Goal: Transaction & Acquisition: Purchase product/service

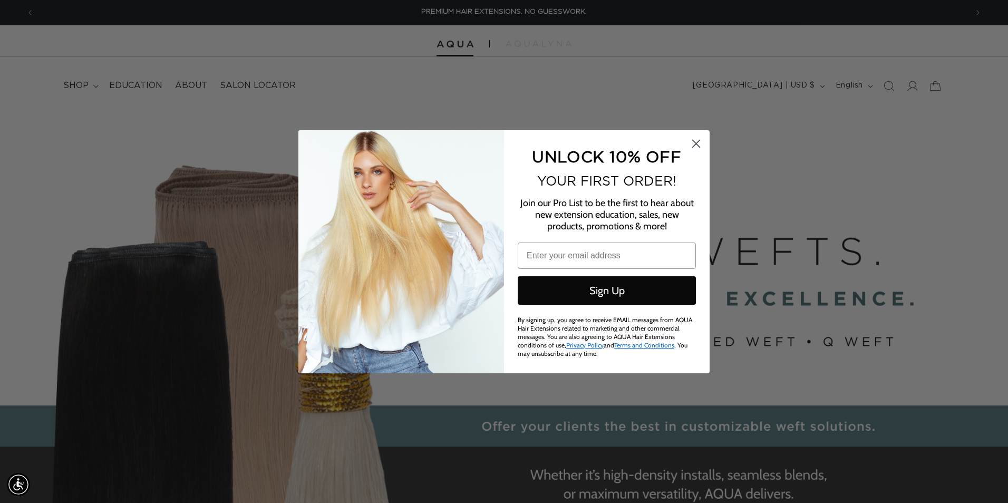
click at [689, 141] on circle "Close dialog" at bounding box center [696, 142] width 17 height 17
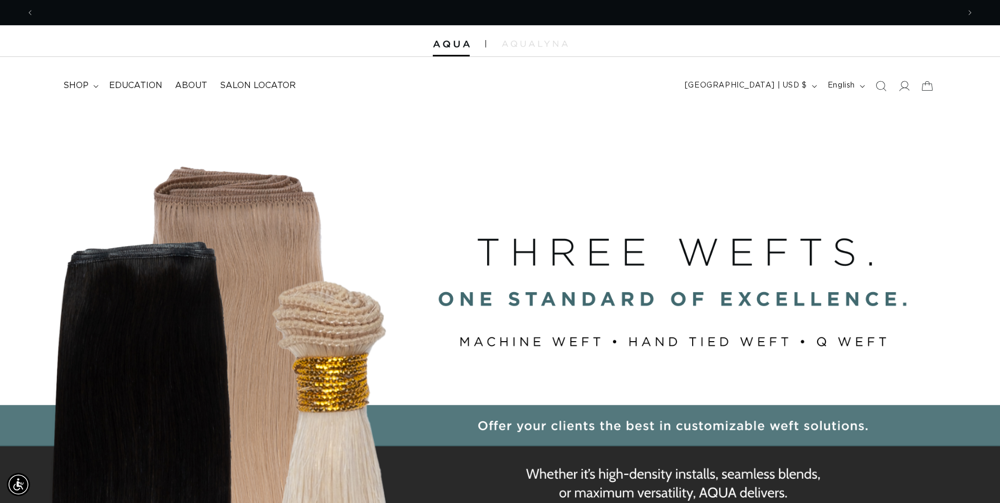
scroll to position [0, 925]
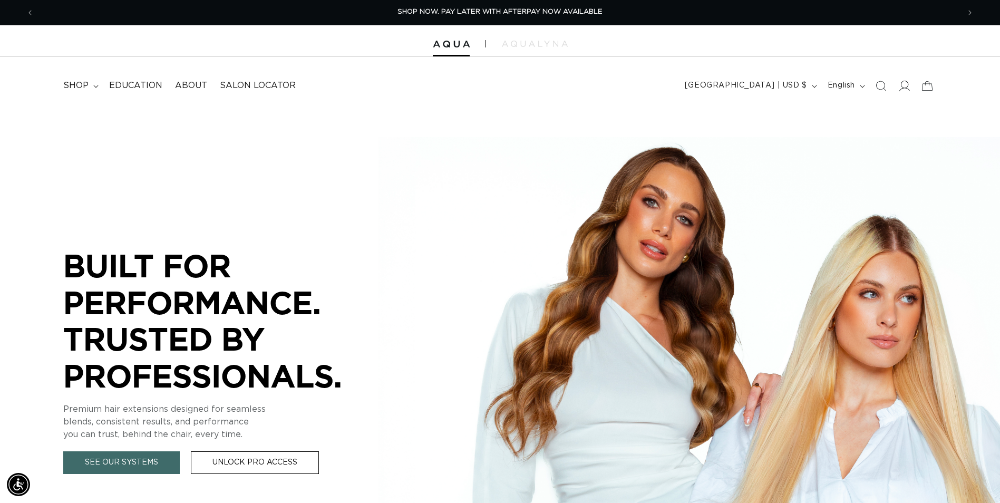
click at [905, 91] on icon at bounding box center [903, 85] width 11 height 11
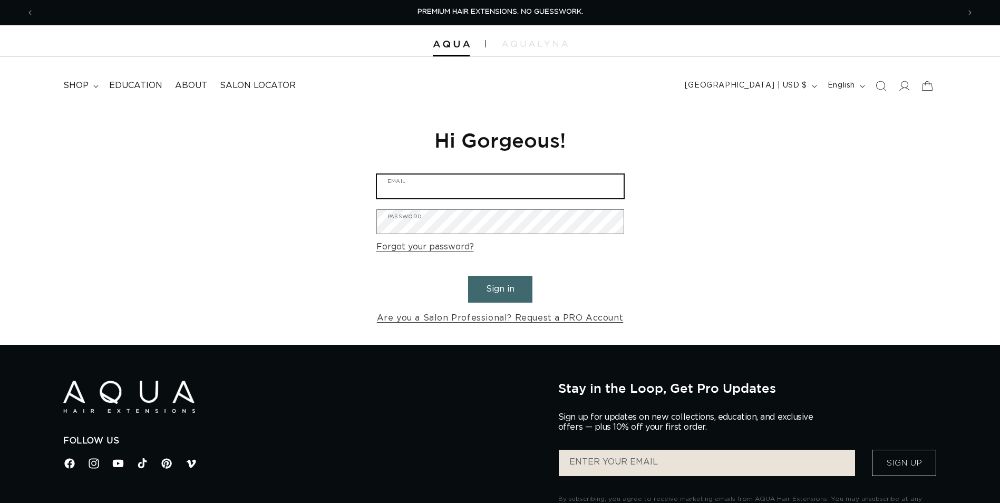
type input "rudolphadamo@spasalon.com"
click at [503, 288] on button "Sign in" at bounding box center [500, 289] width 64 height 27
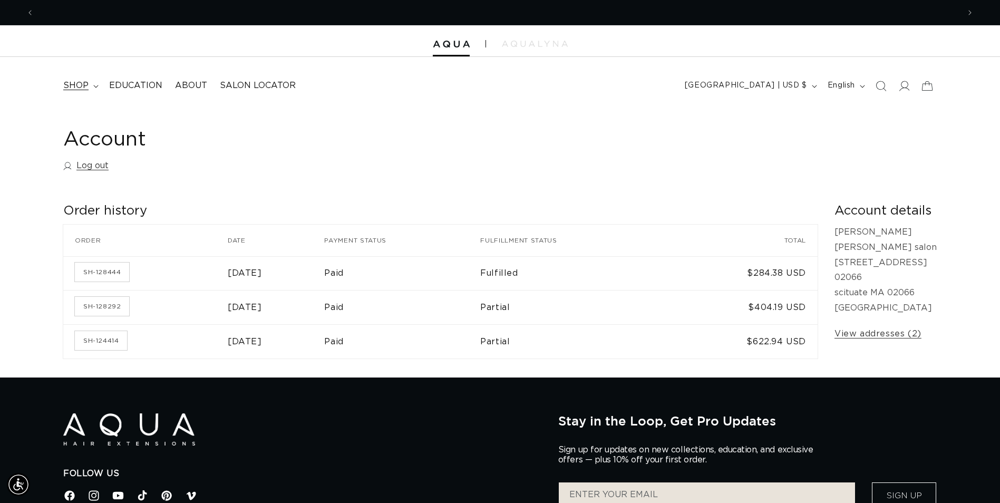
scroll to position [0, 925]
click at [88, 88] on summary "shop" at bounding box center [80, 86] width 46 height 24
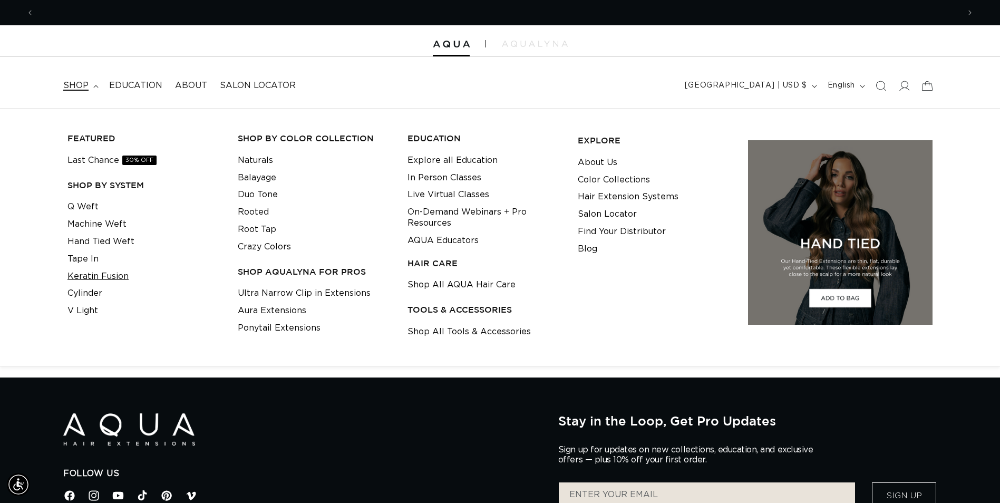
scroll to position [0, 1851]
click at [110, 280] on link "Keratin Fusion" at bounding box center [97, 276] width 61 height 17
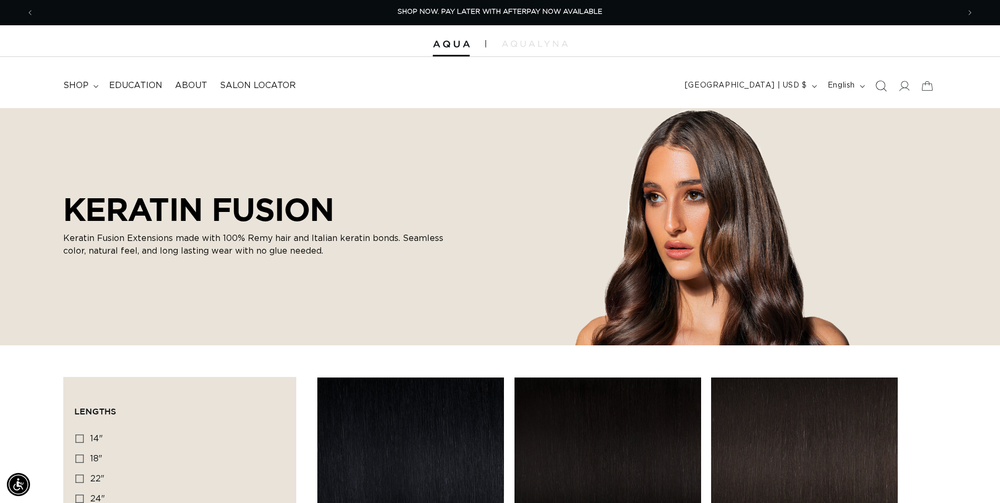
click at [874, 86] on span "Search" at bounding box center [880, 85] width 23 height 23
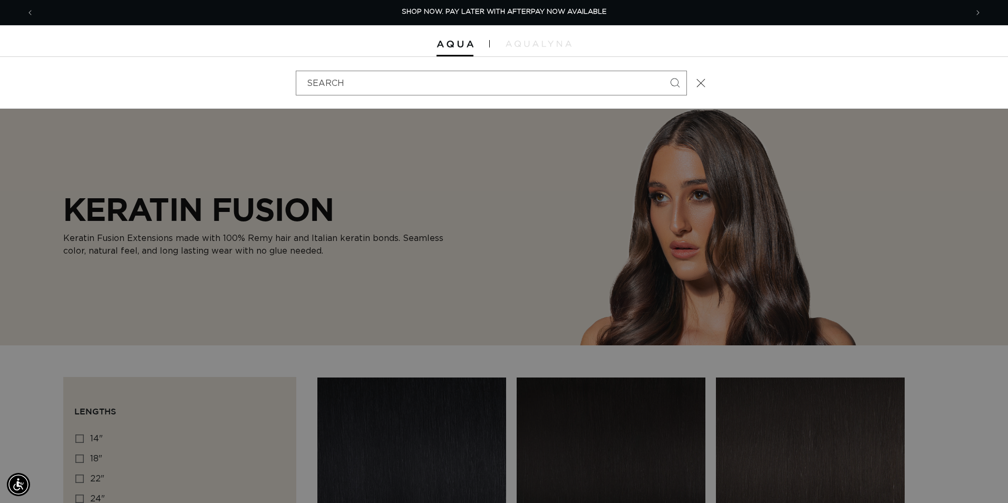
click at [706, 85] on button "Close" at bounding box center [701, 82] width 23 height 23
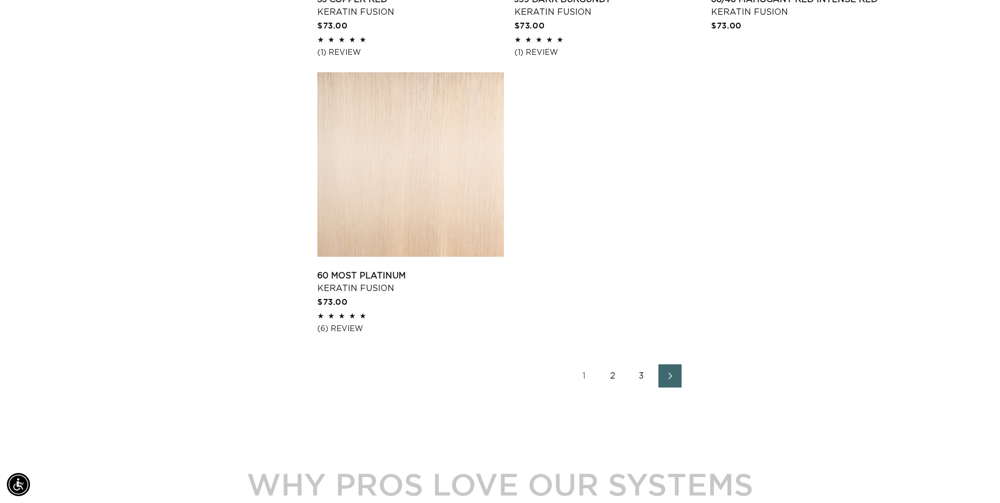
scroll to position [0, 925]
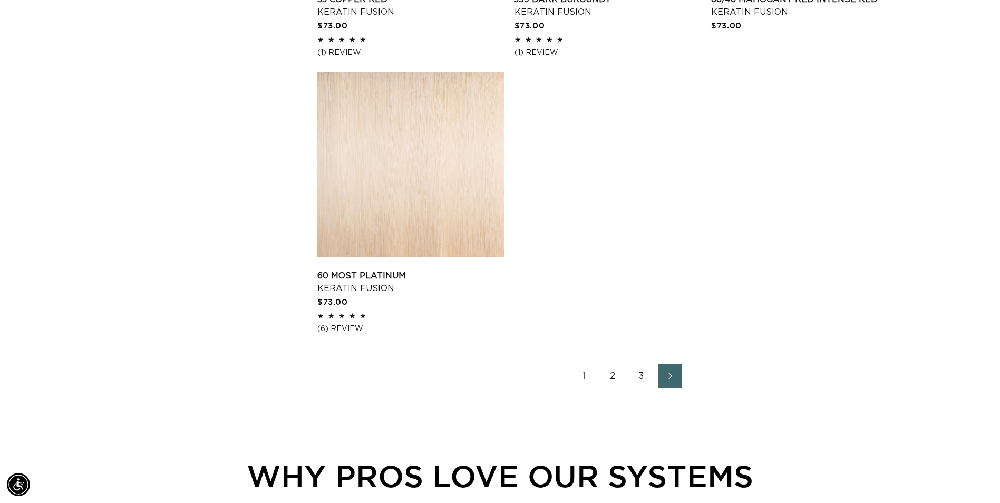
click at [609, 377] on link "2" at bounding box center [613, 375] width 23 height 23
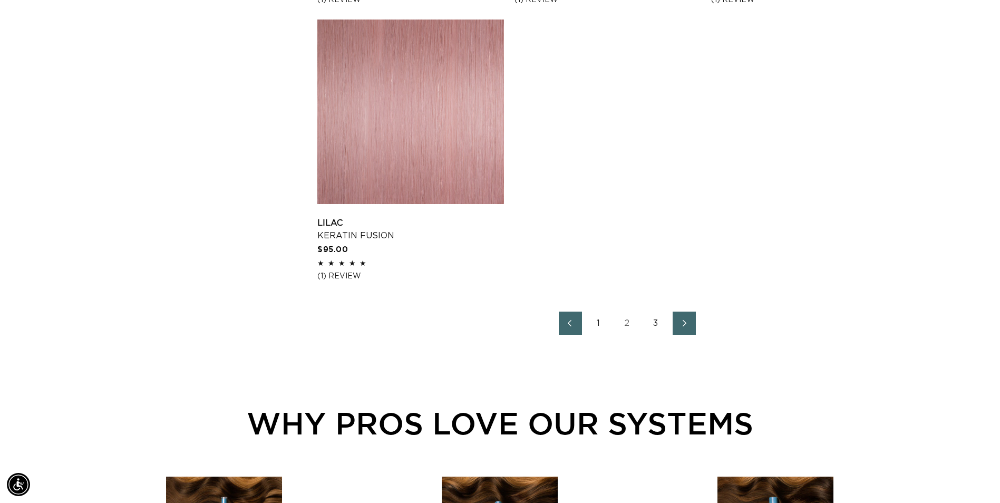
click at [684, 323] on icon "Next page" at bounding box center [685, 323] width 14 height 7
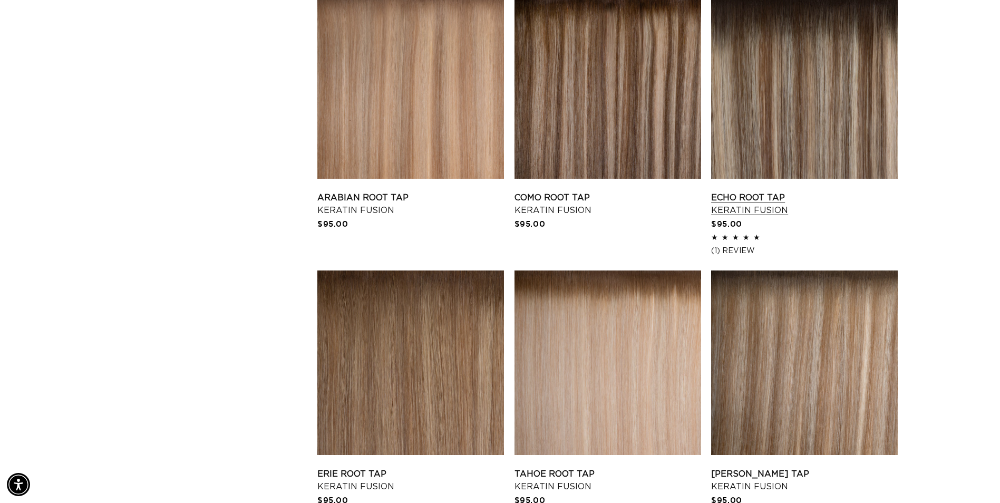
click at [821, 191] on link "Echo Root Tap Keratin Fusion" at bounding box center [804, 203] width 187 height 25
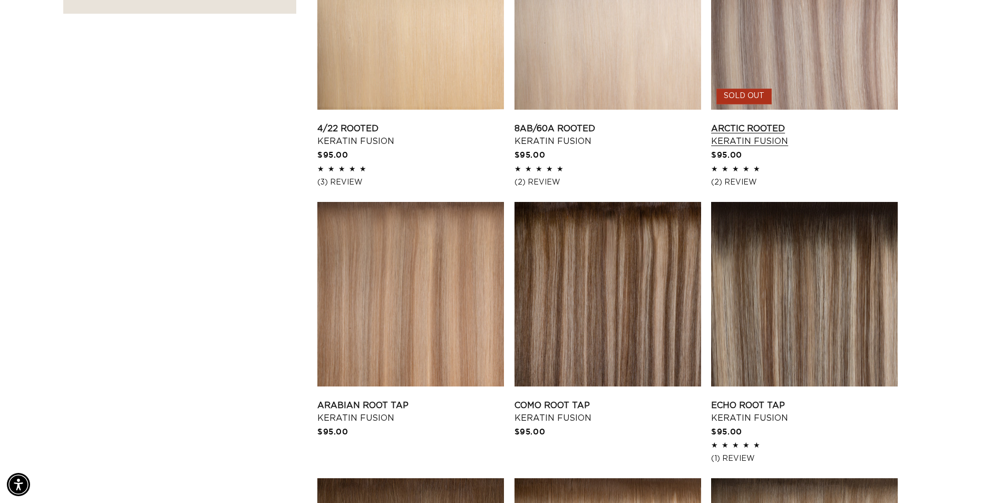
scroll to position [1002, 0]
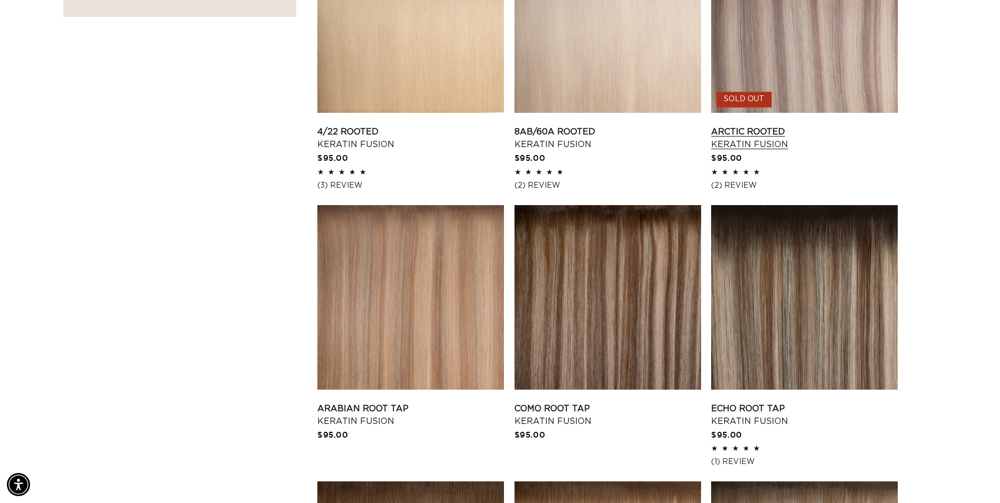
click at [833, 125] on link "Arctic Rooted Keratin Fusion" at bounding box center [804, 137] width 187 height 25
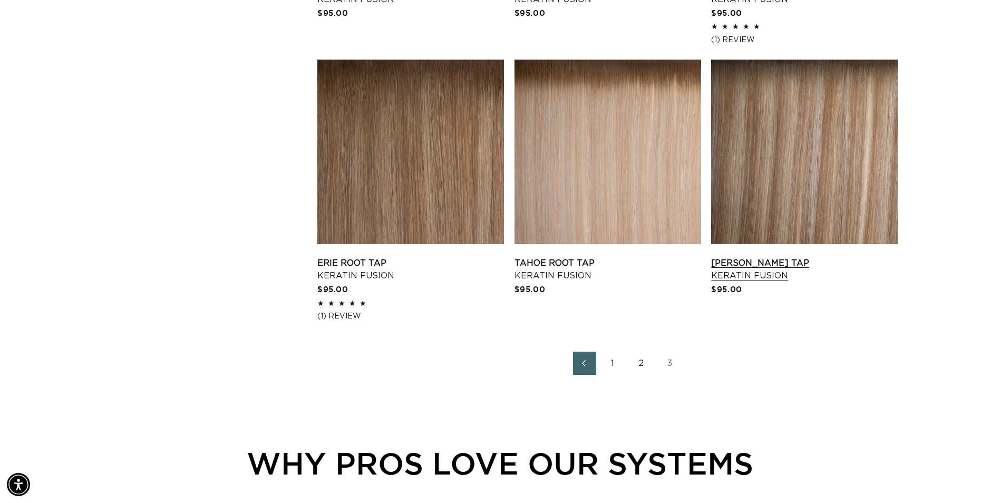
scroll to position [0, 1851]
click at [833, 257] on link "Victoria Root Tap Keratin Fusion" at bounding box center [804, 269] width 187 height 25
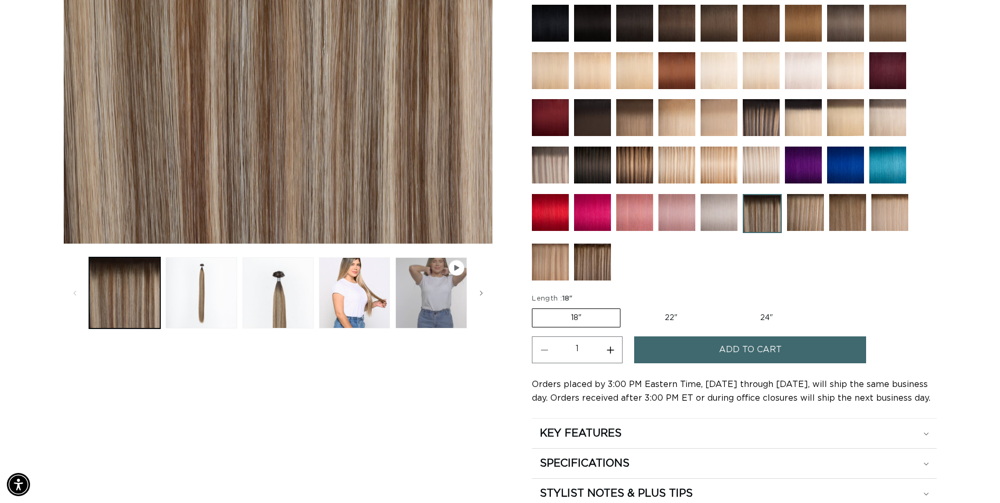
scroll to position [316, 0]
click at [679, 321] on label "22" Variant sold out or unavailable" at bounding box center [671, 317] width 90 height 18
click at [626, 306] on input "22" Variant sold out or unavailable" at bounding box center [626, 306] width 1 height 1
radio input "true"
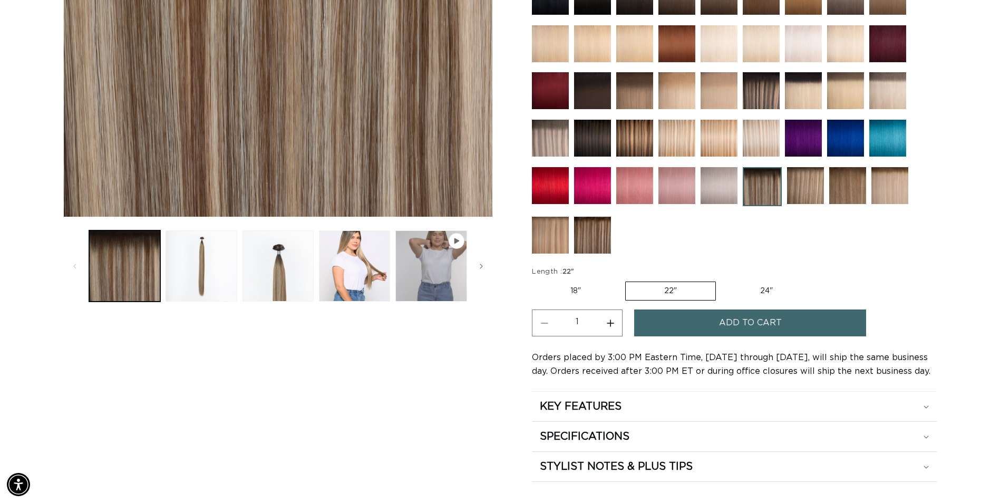
scroll to position [369, 0]
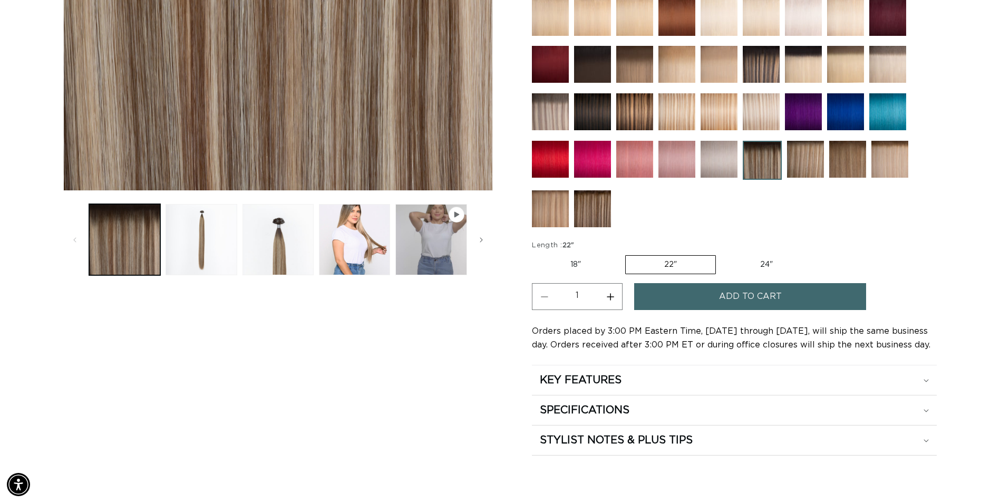
click at [574, 262] on label "18" Variant sold out or unavailable" at bounding box center [576, 265] width 88 height 18
click at [535, 254] on input "18" Variant sold out or unavailable" at bounding box center [535, 253] width 1 height 1
radio input "true"
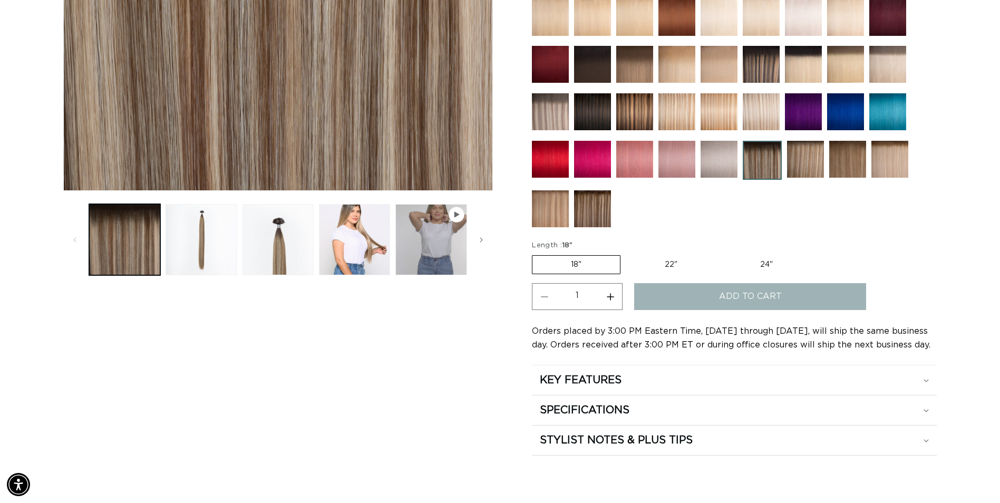
scroll to position [0, 0]
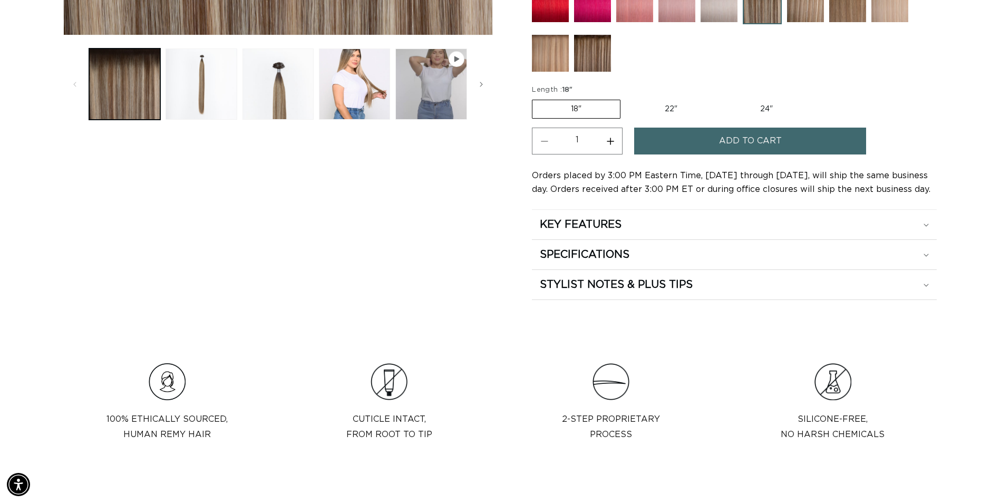
click at [670, 109] on label "22" Variant sold out or unavailable" at bounding box center [671, 109] width 90 height 18
click at [626, 98] on input "22" Variant sold out or unavailable" at bounding box center [626, 98] width 1 height 1
radio input "true"
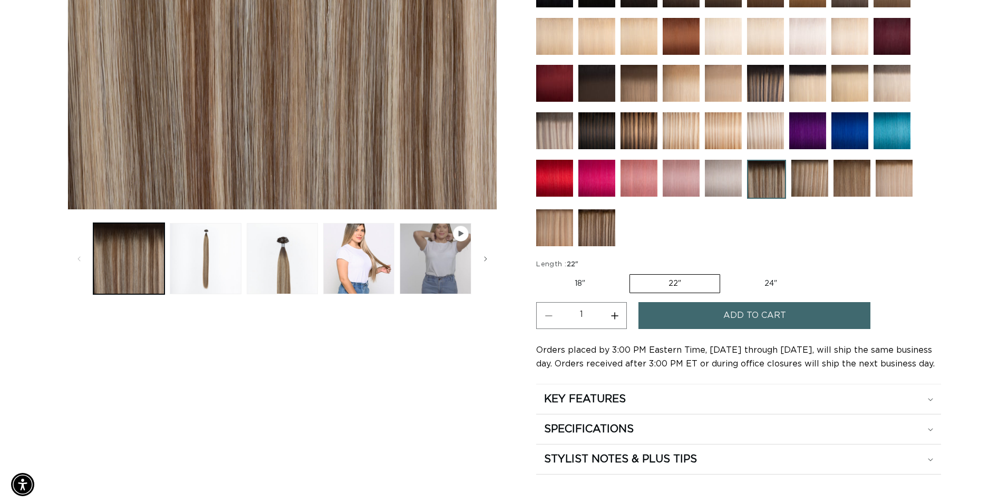
scroll to position [208, 0]
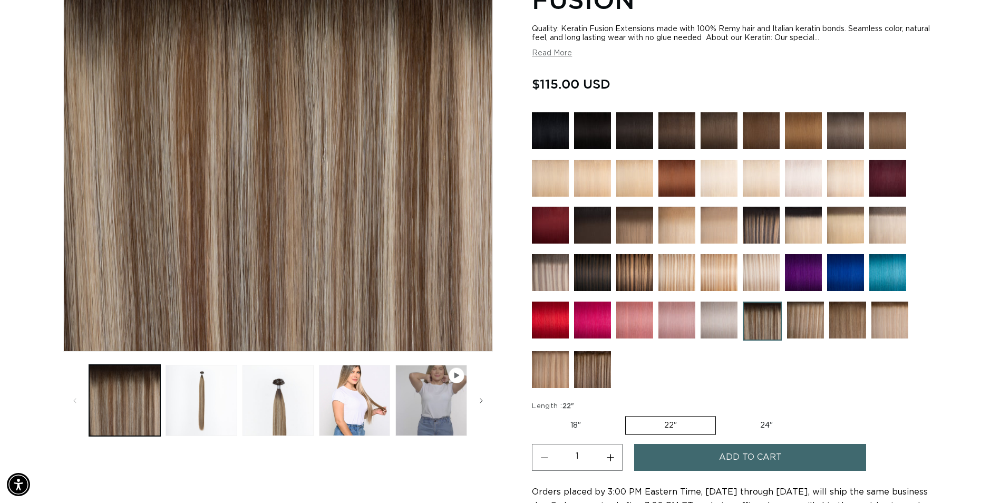
click at [772, 452] on span "Add to cart" at bounding box center [750, 457] width 63 height 27
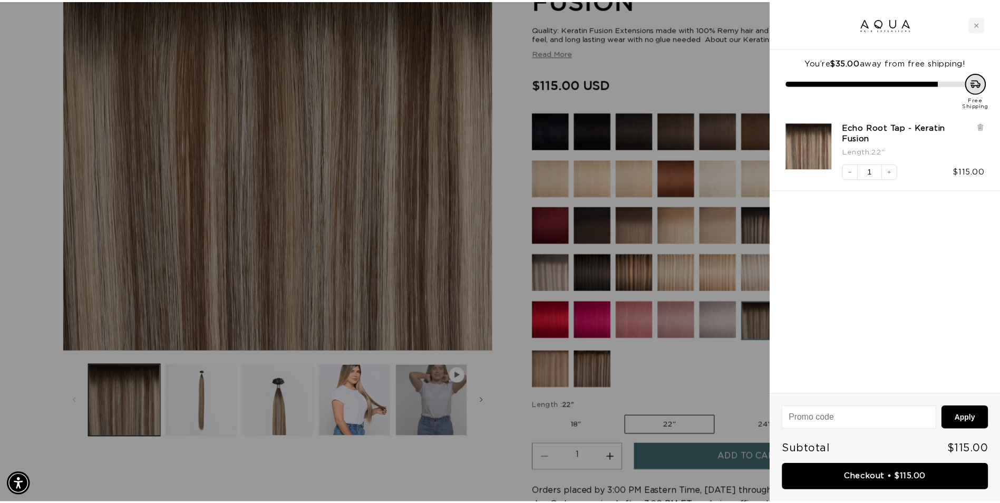
scroll to position [0, 1867]
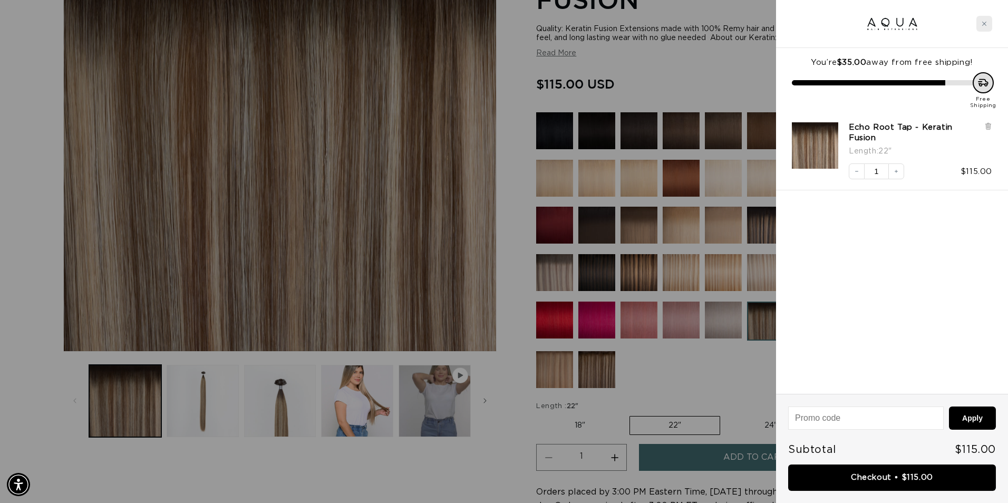
click at [983, 22] on icon "Close cart" at bounding box center [984, 24] width 4 height 4
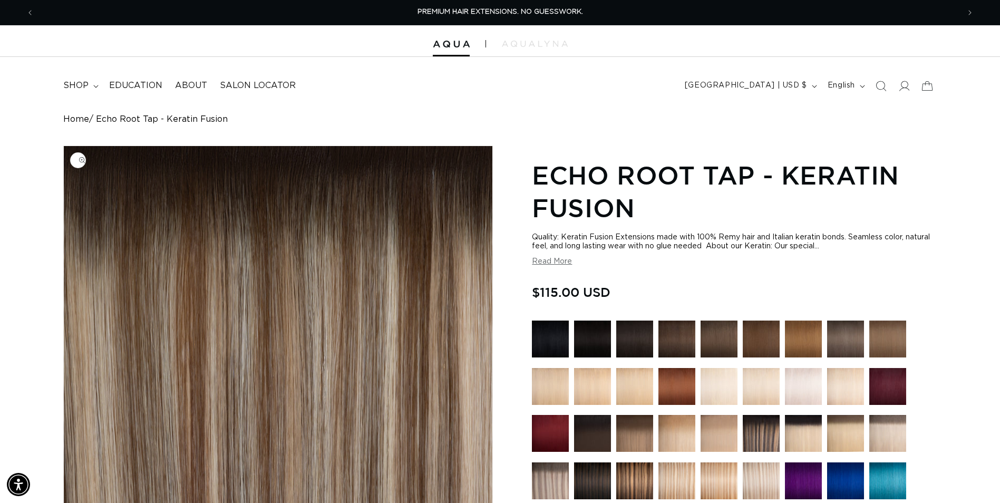
scroll to position [0, 0]
click at [25, 13] on span "Previous announcement" at bounding box center [30, 12] width 11 height 11
click at [33, 13] on span "Previous announcement" at bounding box center [30, 12] width 11 height 11
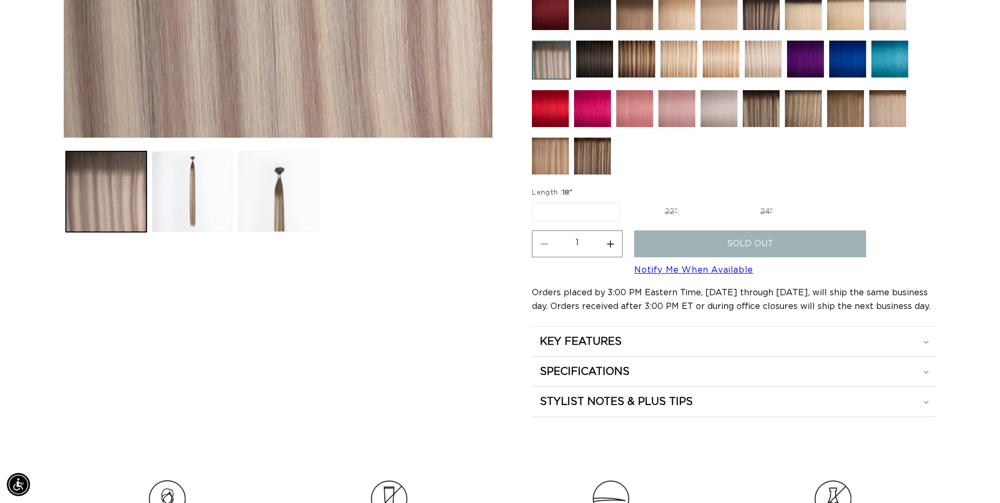
scroll to position [0, 925]
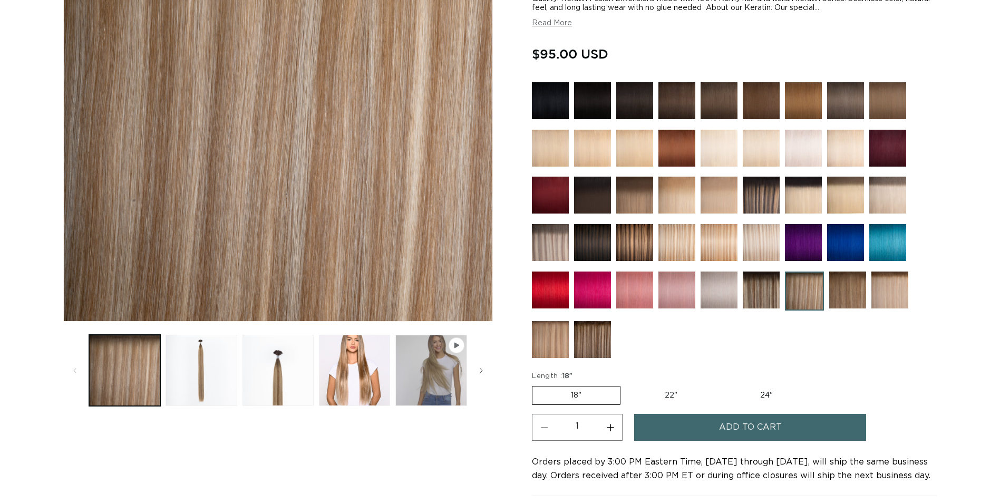
scroll to position [369, 0]
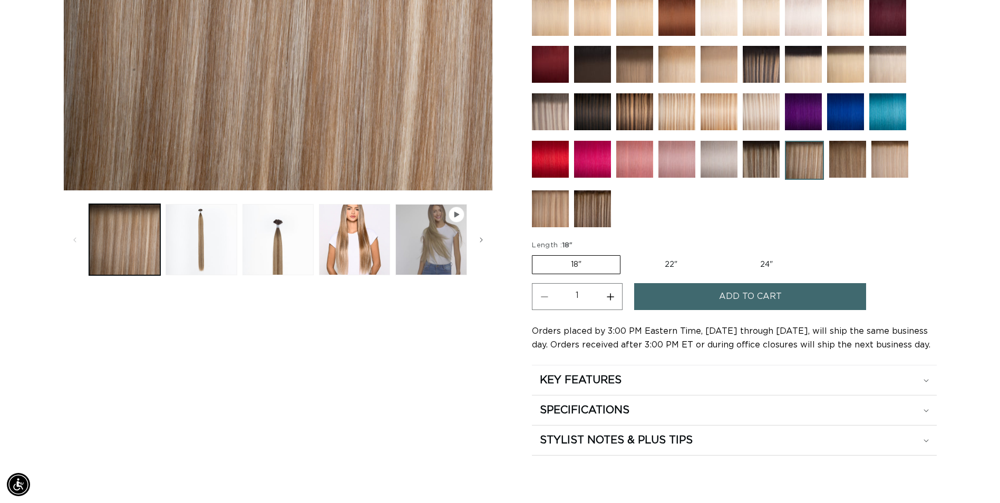
click at [662, 263] on label "22" Variant sold out or unavailable" at bounding box center [671, 265] width 90 height 18
click at [626, 254] on input "22" Variant sold out or unavailable" at bounding box center [626, 253] width 1 height 1
radio input "true"
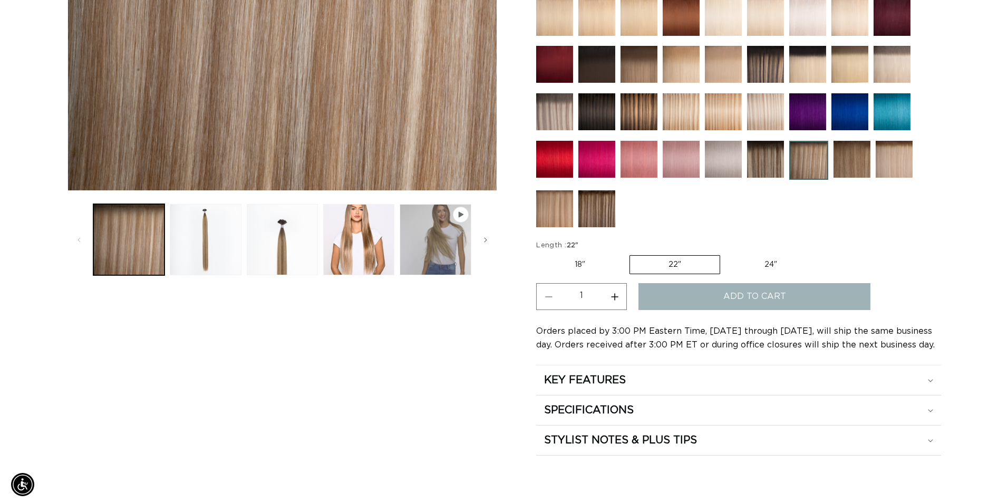
scroll to position [0, 925]
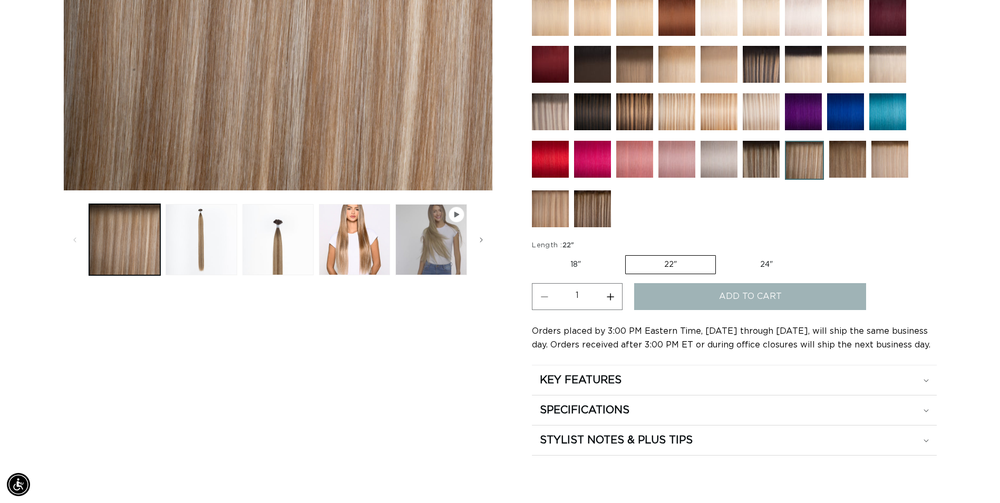
click at [612, 296] on button "Increase quantity for Victoria Root Tap - Keratin Fusion" at bounding box center [610, 296] width 24 height 27
type input "2"
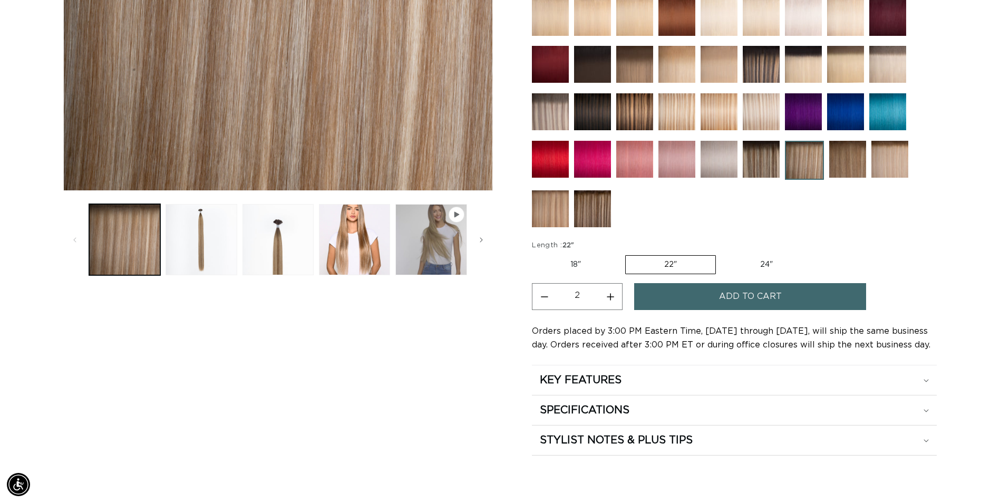
click at [698, 296] on button "Add to cart" at bounding box center [750, 296] width 232 height 27
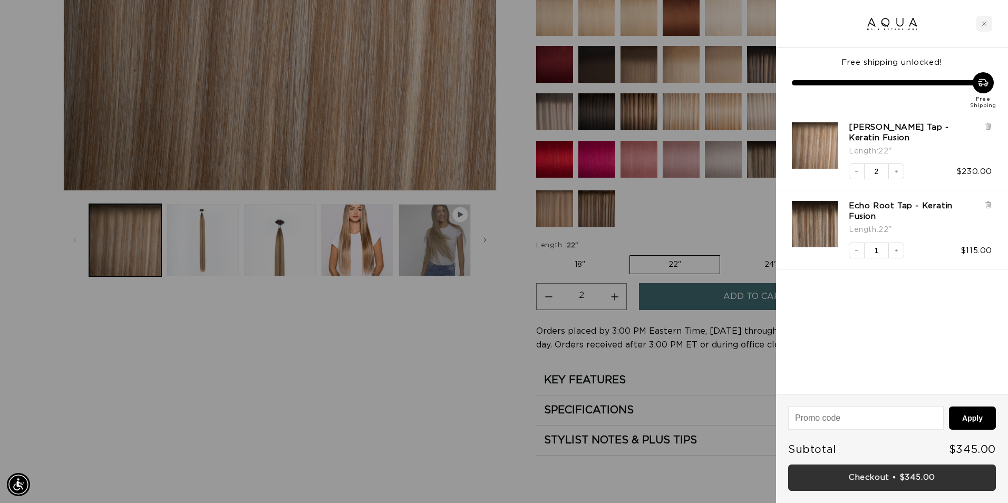
click at [875, 481] on link "Checkout • $345.00" at bounding box center [892, 478] width 208 height 27
